Goal: Task Accomplishment & Management: Manage account settings

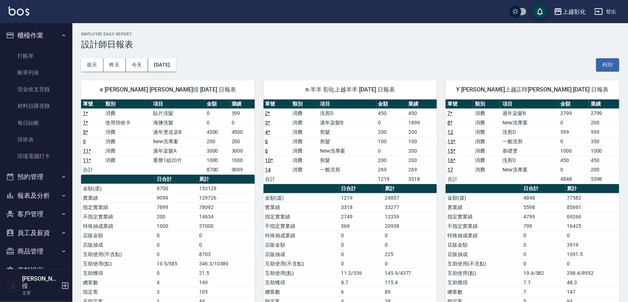
click at [48, 179] on button "預約管理" at bounding box center [36, 177] width 67 height 19
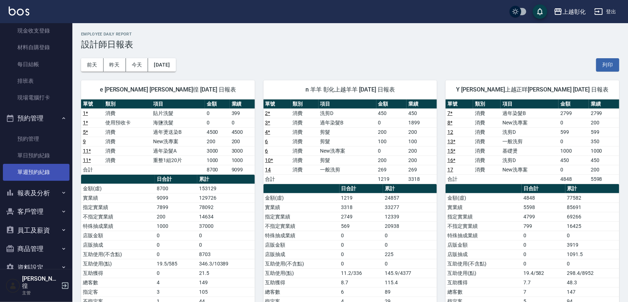
scroll to position [59, 0]
click at [49, 191] on button "報表及分析" at bounding box center [36, 193] width 67 height 19
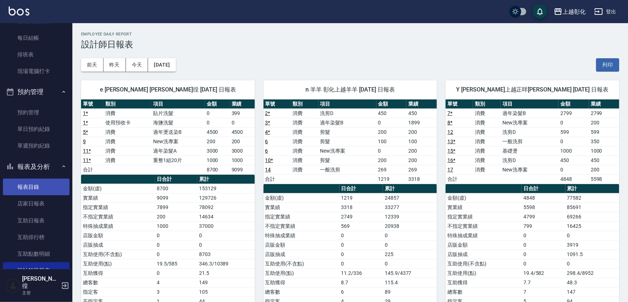
scroll to position [241, 0]
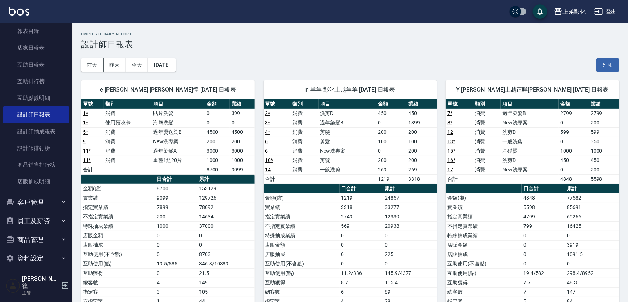
click at [47, 205] on button "客戶管理" at bounding box center [36, 202] width 67 height 19
click at [43, 219] on link "客戶列表" at bounding box center [36, 223] width 67 height 17
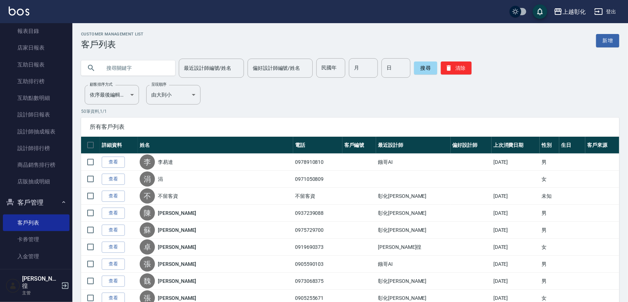
click at [120, 68] on input "text" at bounding box center [135, 68] width 68 height 20
type input "0938070970"
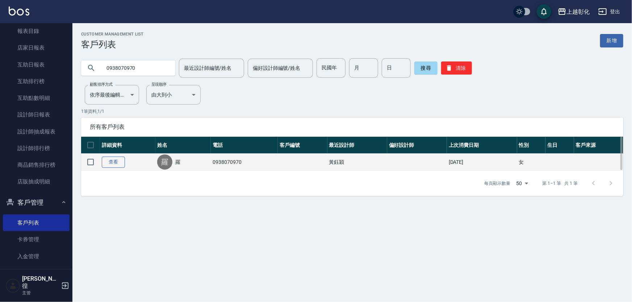
click at [123, 165] on link "查看" at bounding box center [113, 162] width 23 height 11
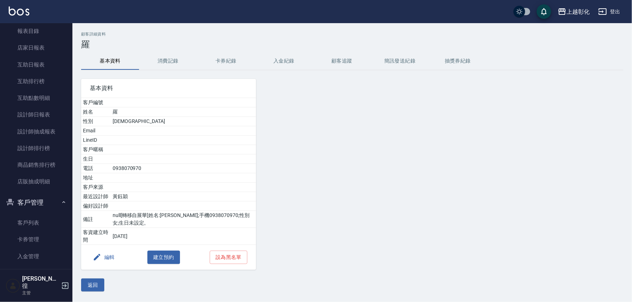
click at [294, 66] on button "入金紀錄" at bounding box center [284, 61] width 58 height 17
